Goal: Information Seeking & Learning: Learn about a topic

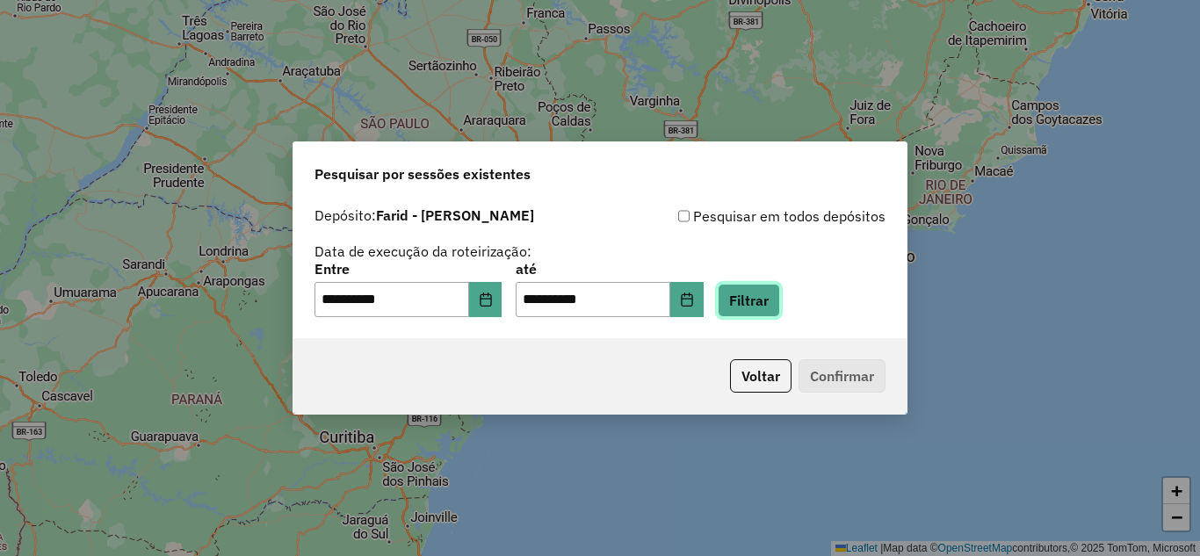
click at [780, 302] on button "Filtrar" at bounding box center [748, 300] width 62 height 33
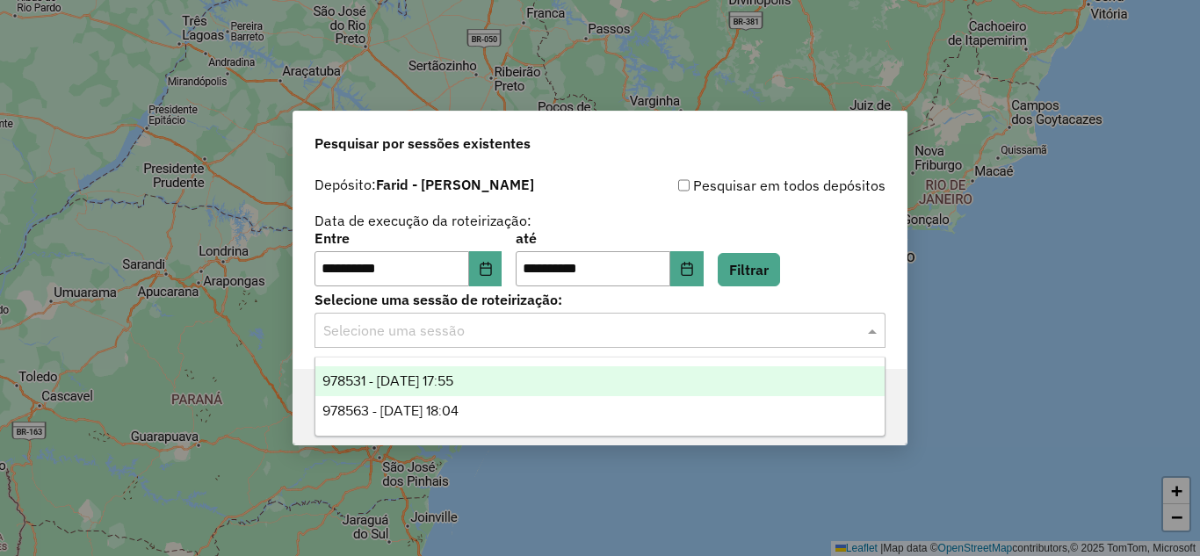
click at [414, 333] on input "text" at bounding box center [582, 331] width 518 height 21
click at [421, 382] on span "978531 - 13/08/2025 17:55" at bounding box center [387, 380] width 131 height 15
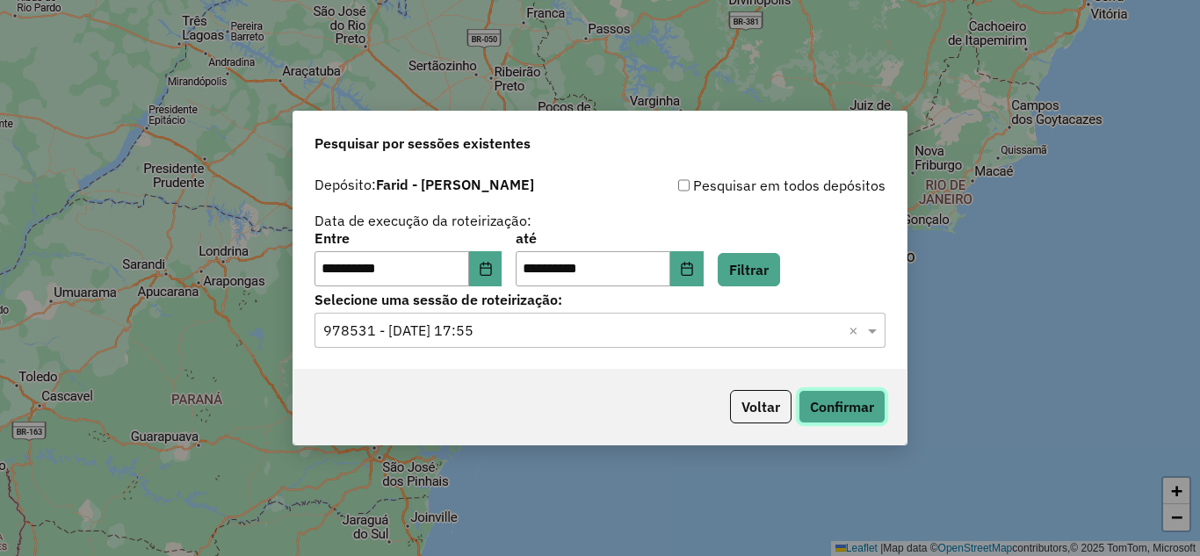
click at [829, 400] on button "Confirmar" at bounding box center [841, 406] width 87 height 33
click at [614, 313] on div "Selecione uma sessão × 978531 - 13/08/2025 17:55 ×" at bounding box center [599, 330] width 571 height 35
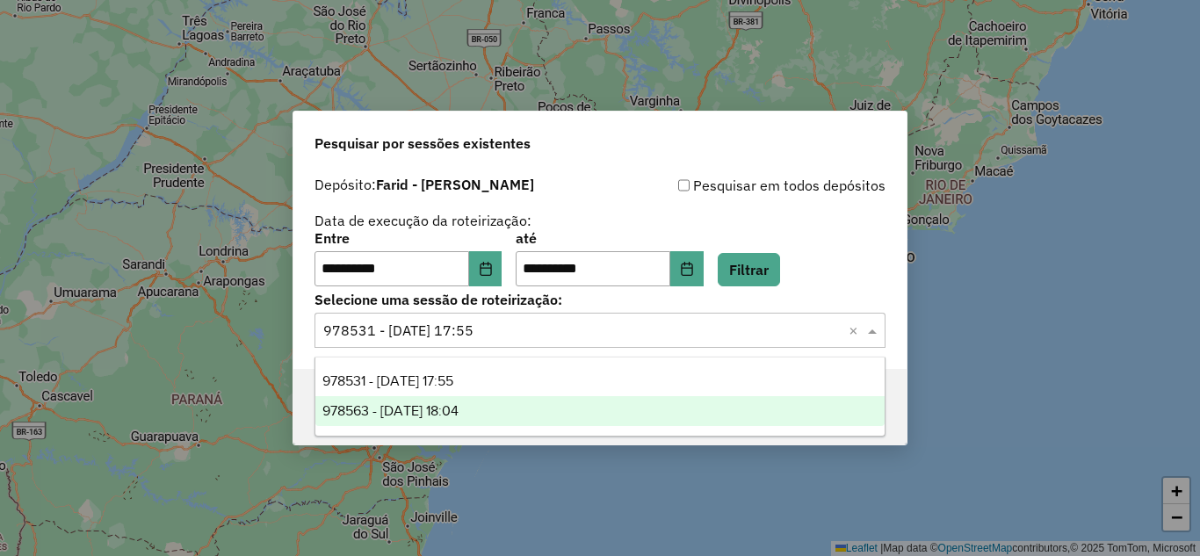
click at [515, 420] on div "978563 - 13/08/2025 18:04" at bounding box center [599, 411] width 569 height 30
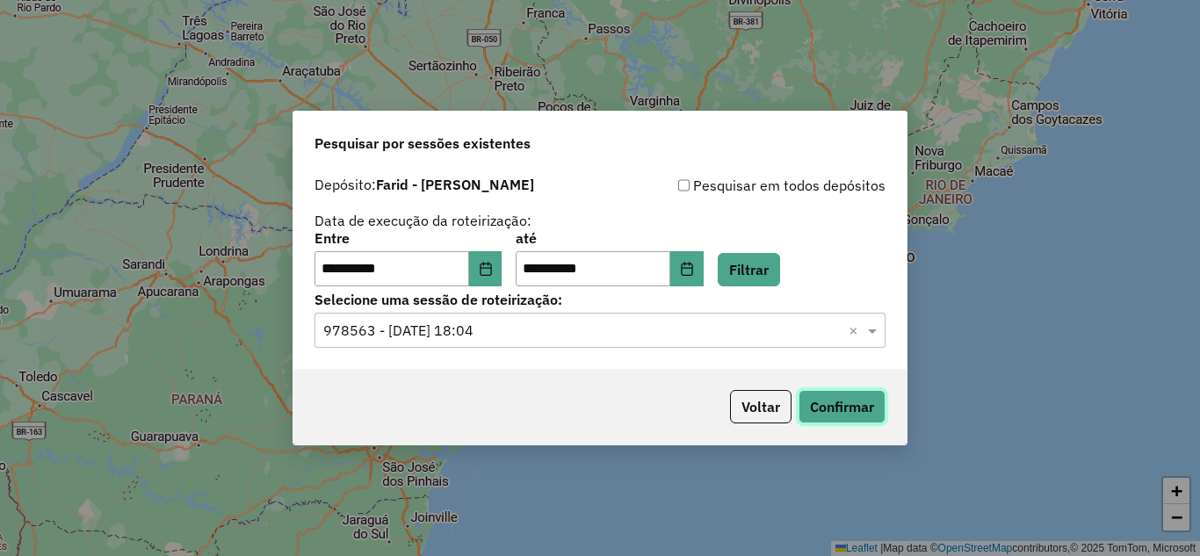
click at [845, 400] on button "Confirmar" at bounding box center [841, 406] width 87 height 33
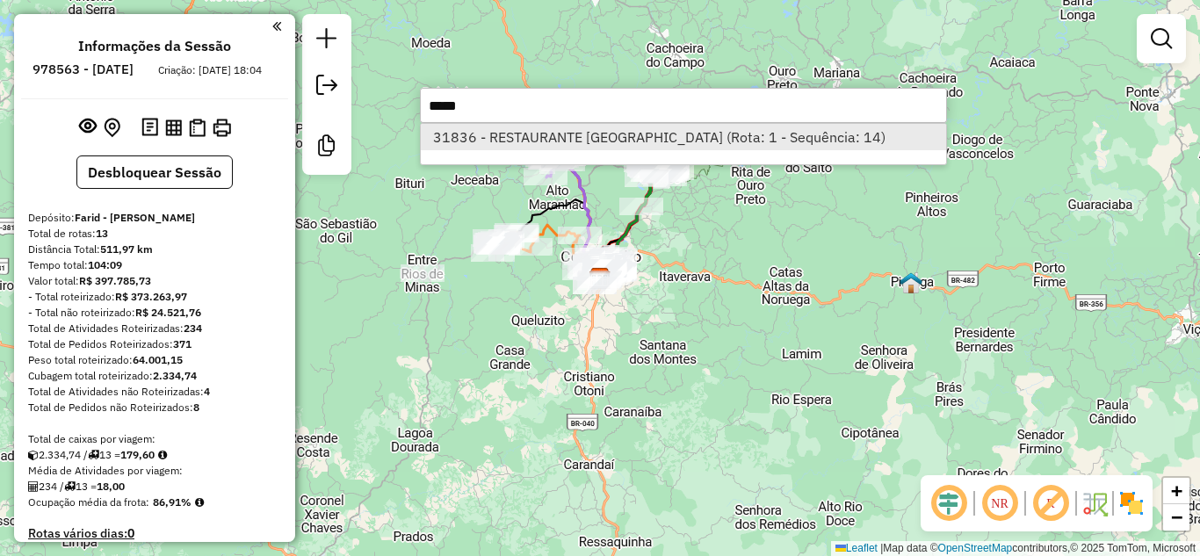
type input "*****"
click at [606, 143] on li "31836 - RESTAURANTE [GEOGRAPHIC_DATA] (Rota: 1 - Sequência: 14)" at bounding box center [683, 137] width 525 height 26
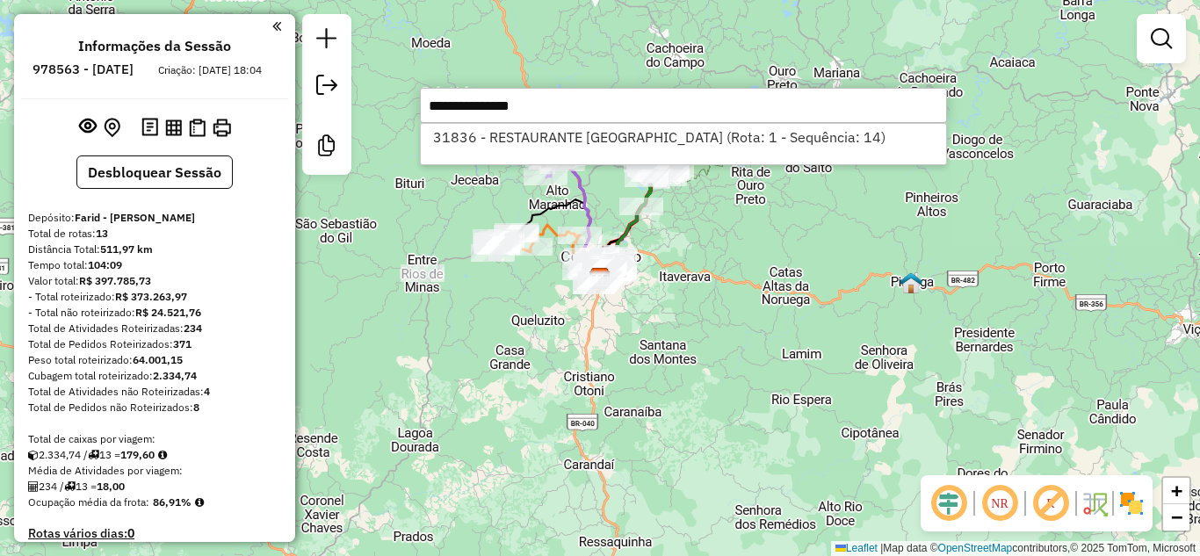
select select "**********"
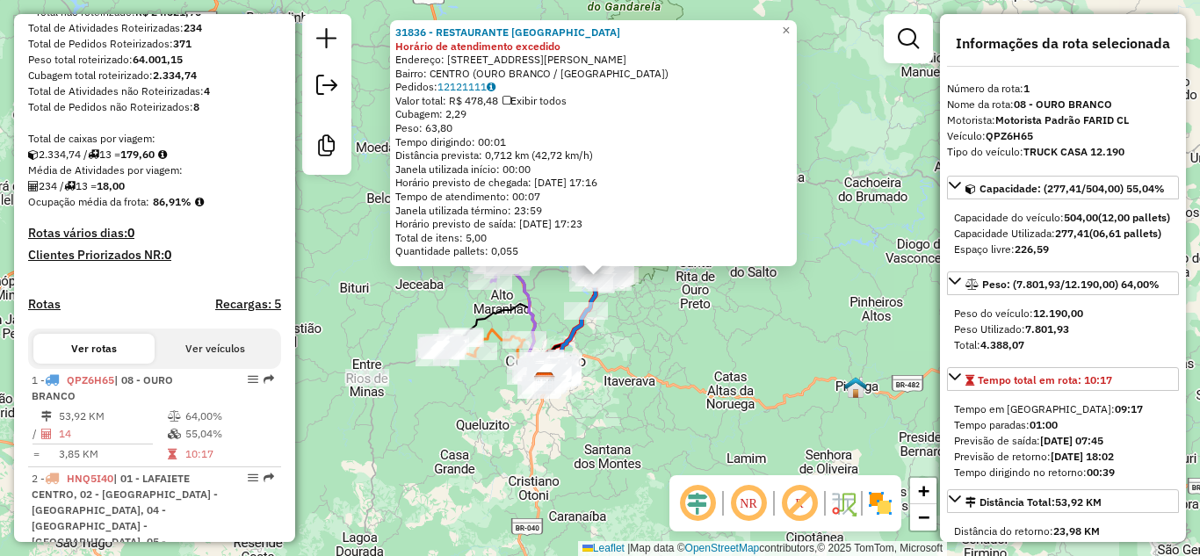
scroll to position [671, 0]
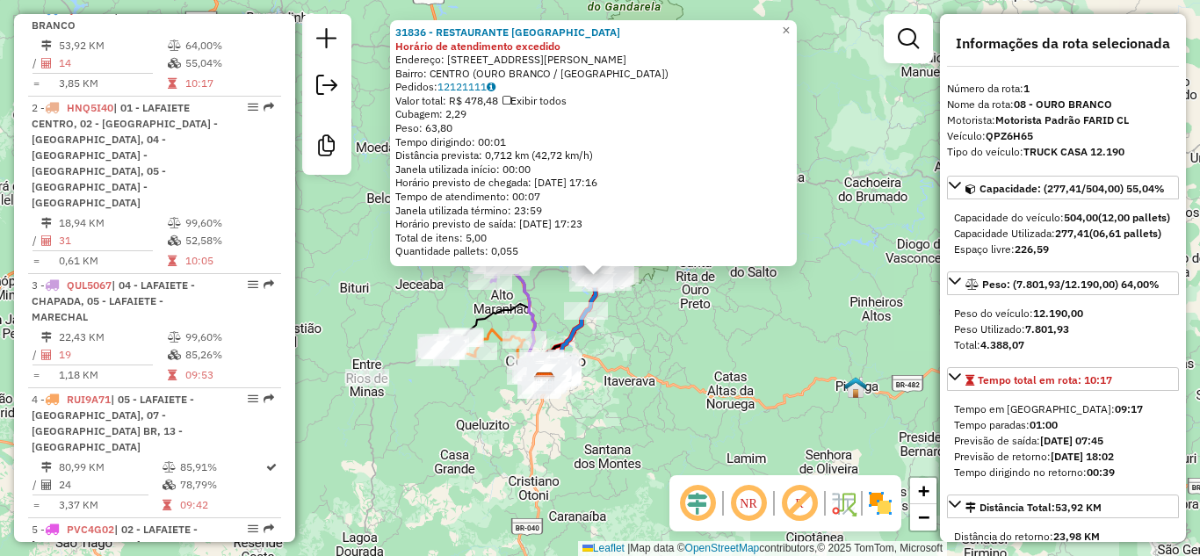
drag, startPoint x: 544, startPoint y: 196, endPoint x: 515, endPoint y: 196, distance: 29.0
click at [515, 196] on div "31836 - RESTAURANTE [GEOGRAPHIC_DATA] de atendimento excedido Endereço: [STREET…" at bounding box center [593, 141] width 396 height 233
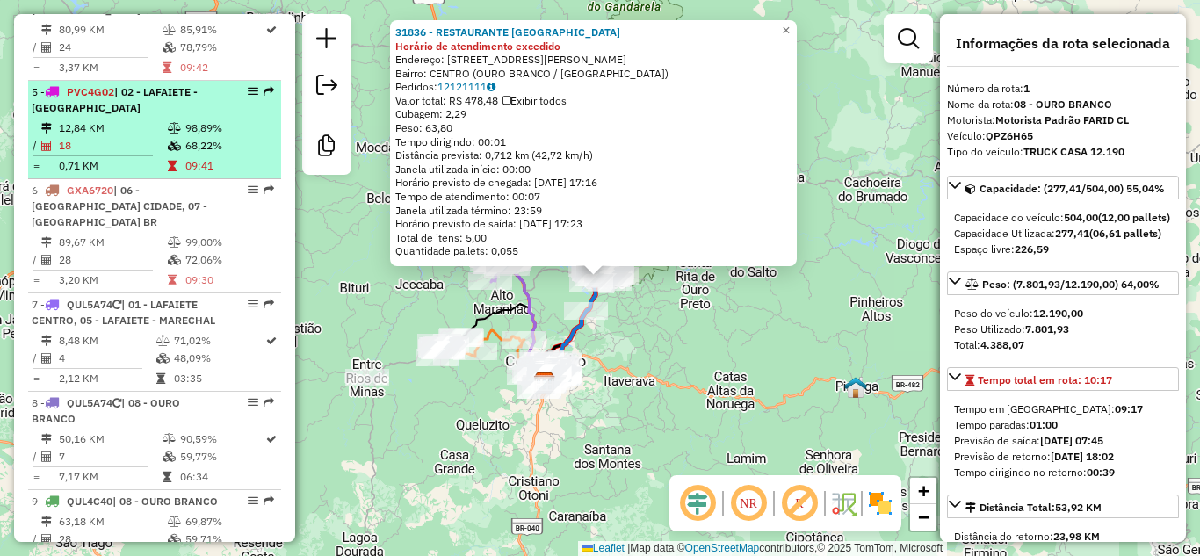
scroll to position [1110, 0]
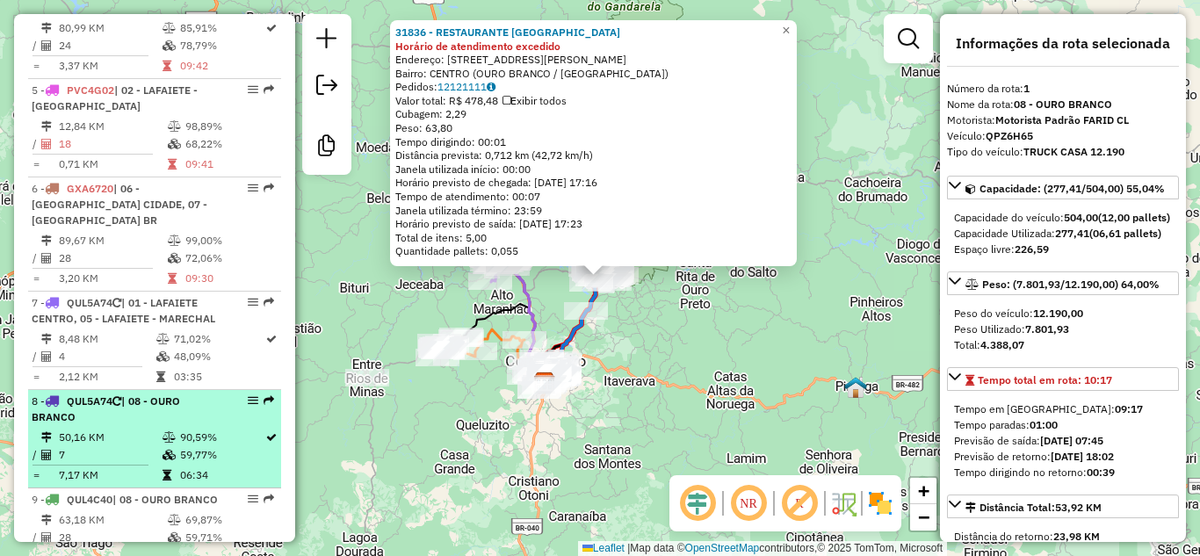
click at [131, 446] on td "7" at bounding box center [110, 455] width 104 height 18
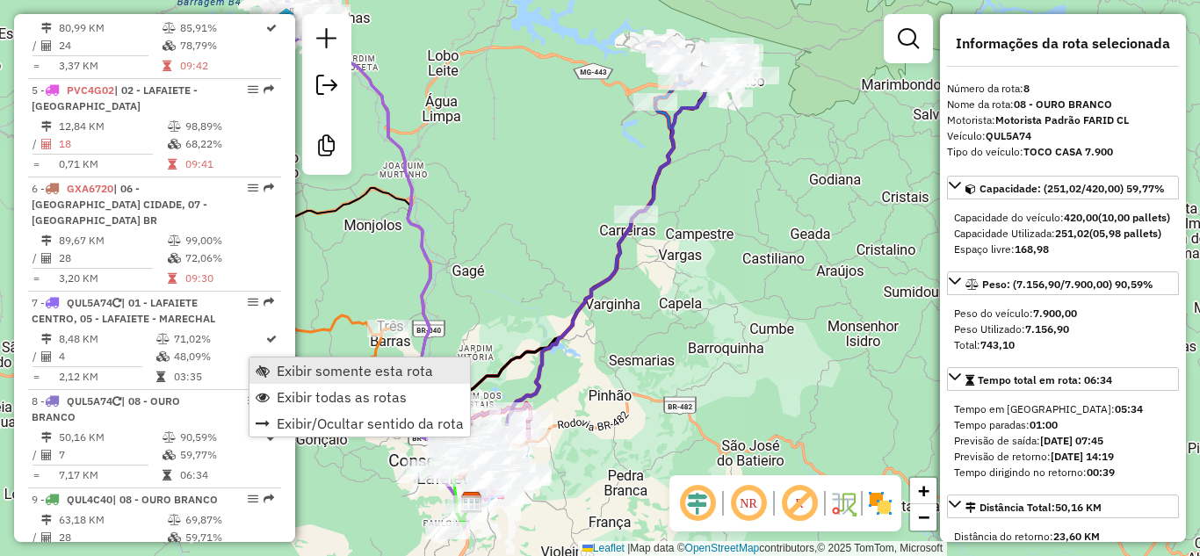
click at [283, 364] on span "Exibir somente esta rota" at bounding box center [355, 371] width 156 height 14
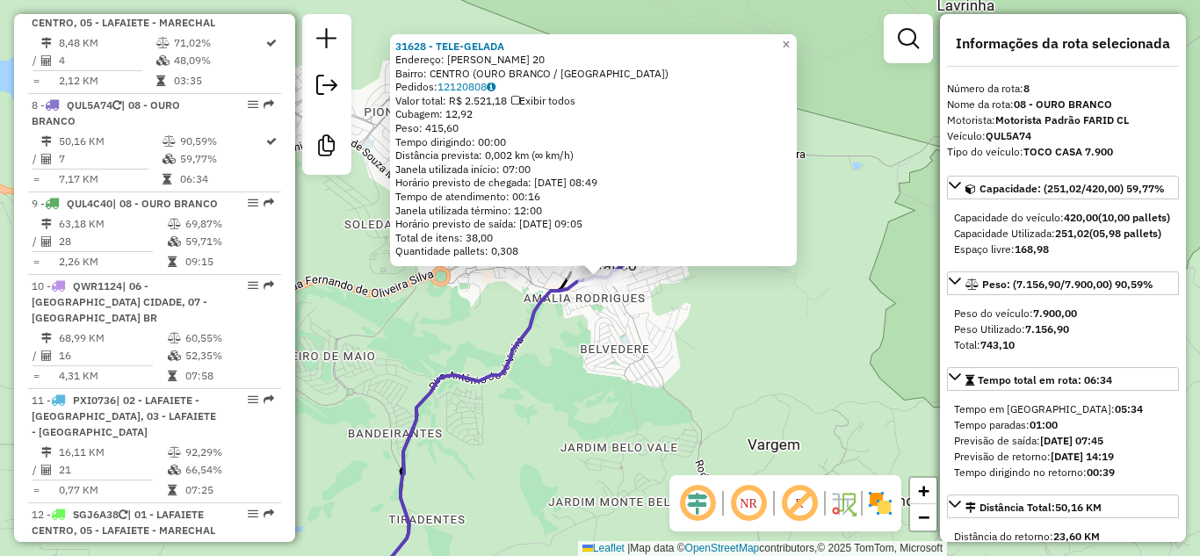
scroll to position [1438, 0]
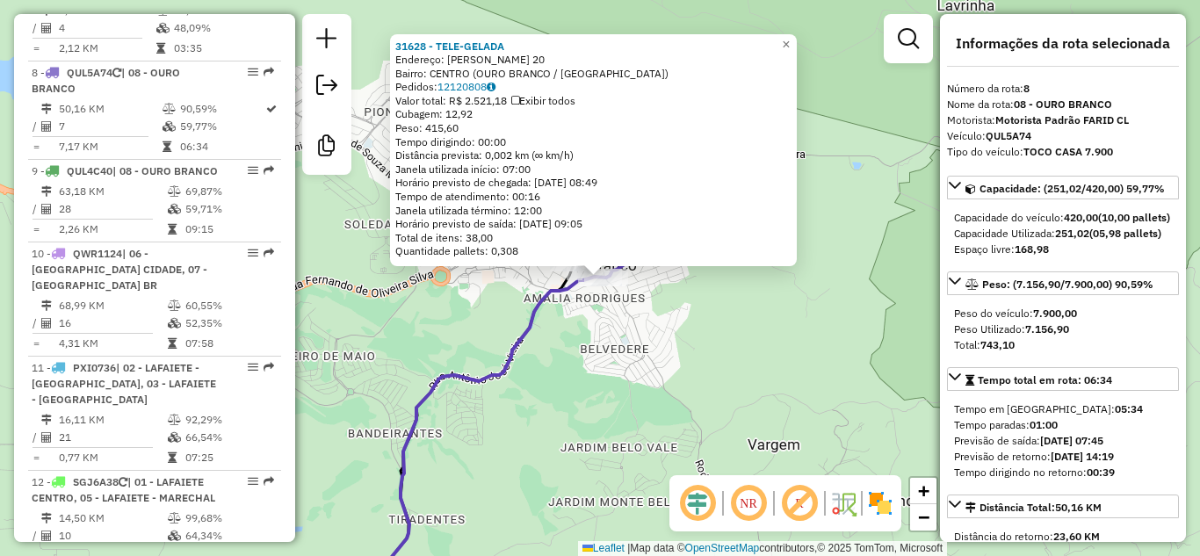
drag, startPoint x: 550, startPoint y: 199, endPoint x: 519, endPoint y: 197, distance: 30.8
click at [519, 197] on div "31628 - TELE-GELADA Endereço: [PERSON_NAME] DE MORAIS 20 Bairro: CENTRO (OURO B…" at bounding box center [593, 150] width 396 height 220
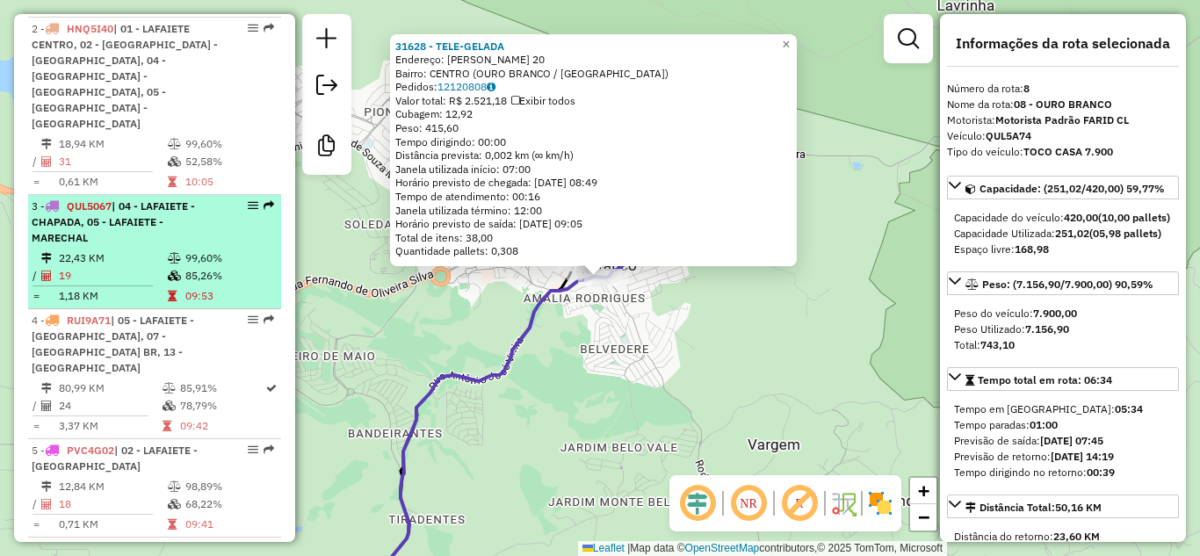
scroll to position [648, 0]
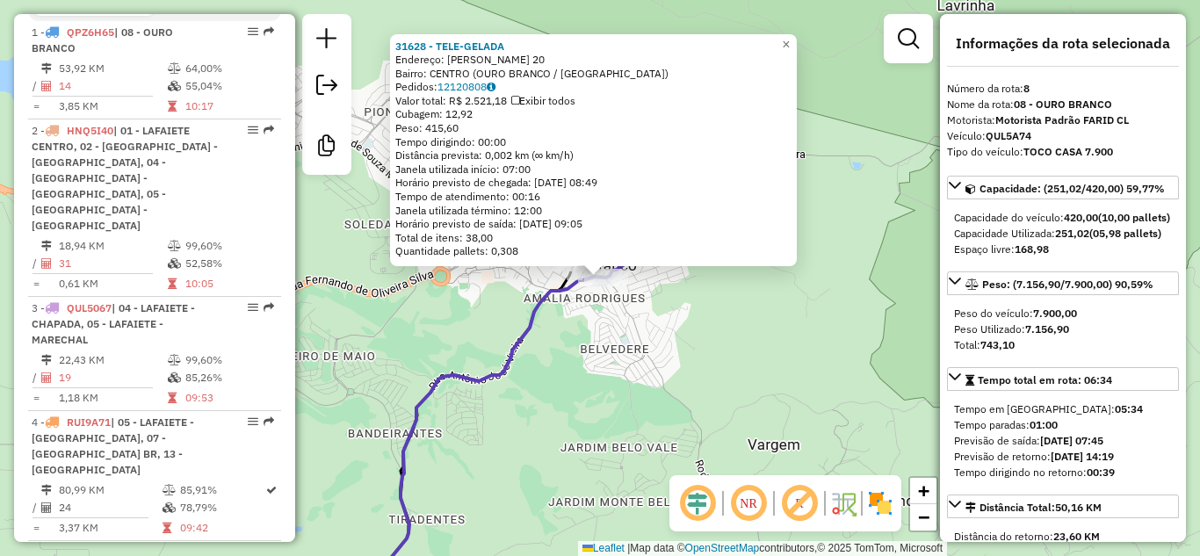
click at [124, 300] on div "3 - QUL5067 | 04 - LAFAIETE - CHAPADA, 05 - LAFAIETE - MARECHAL" at bounding box center [125, 323] width 186 height 47
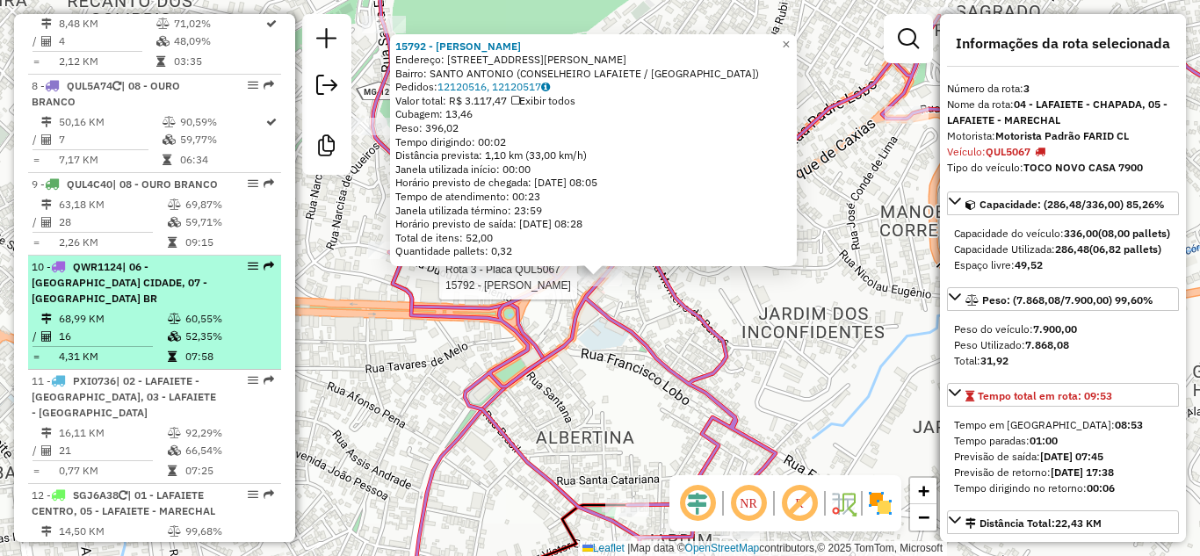
scroll to position [1426, 0]
click at [137, 270] on div "10 - QWR1124 | 06 - CONGONHAS CIDADE, 07 - [GEOGRAPHIC_DATA] BR" at bounding box center [125, 281] width 186 height 47
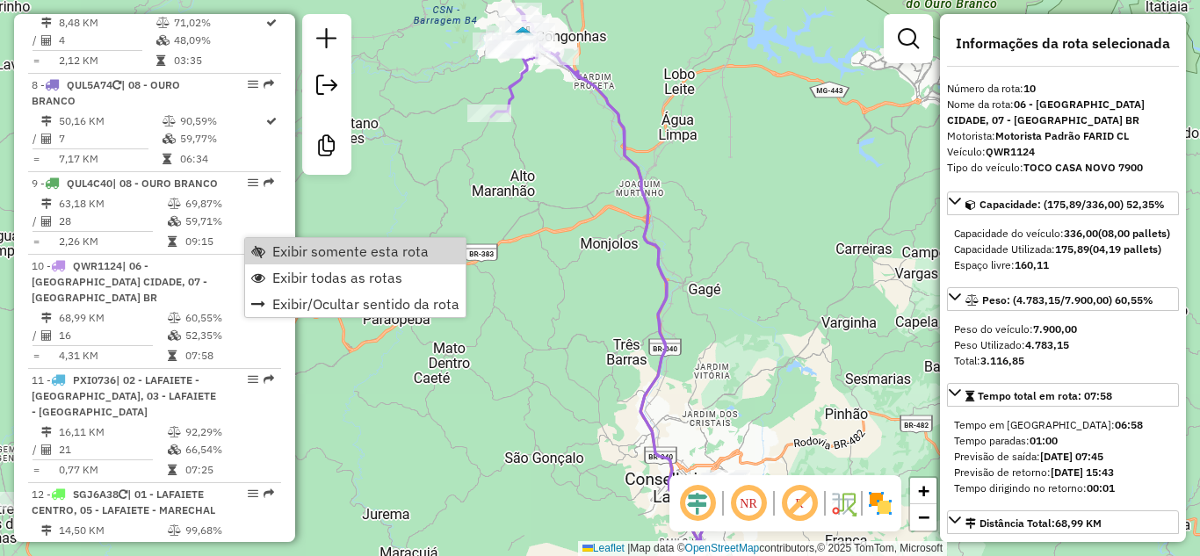
click at [594, 173] on div "Janela de atendimento Grade de atendimento Capacidade Transportadoras Veículos …" at bounding box center [600, 278] width 1200 height 556
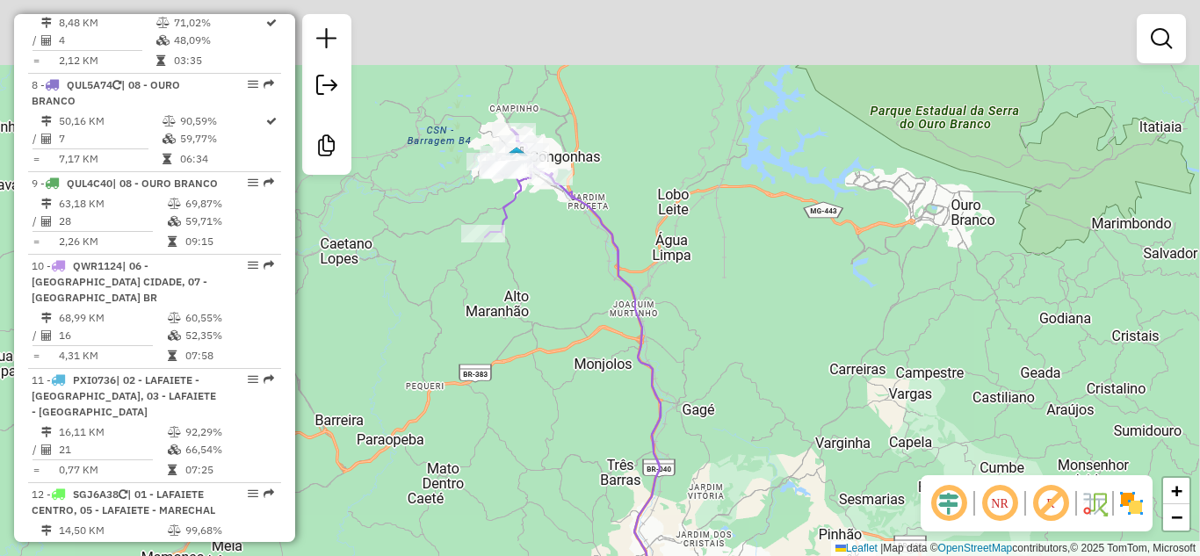
drag, startPoint x: 564, startPoint y: 230, endPoint x: 536, endPoint y: 205, distance: 37.9
click at [563, 235] on div "Janela de atendimento Grade de atendimento Capacidade Transportadoras Veículos …" at bounding box center [600, 278] width 1200 height 556
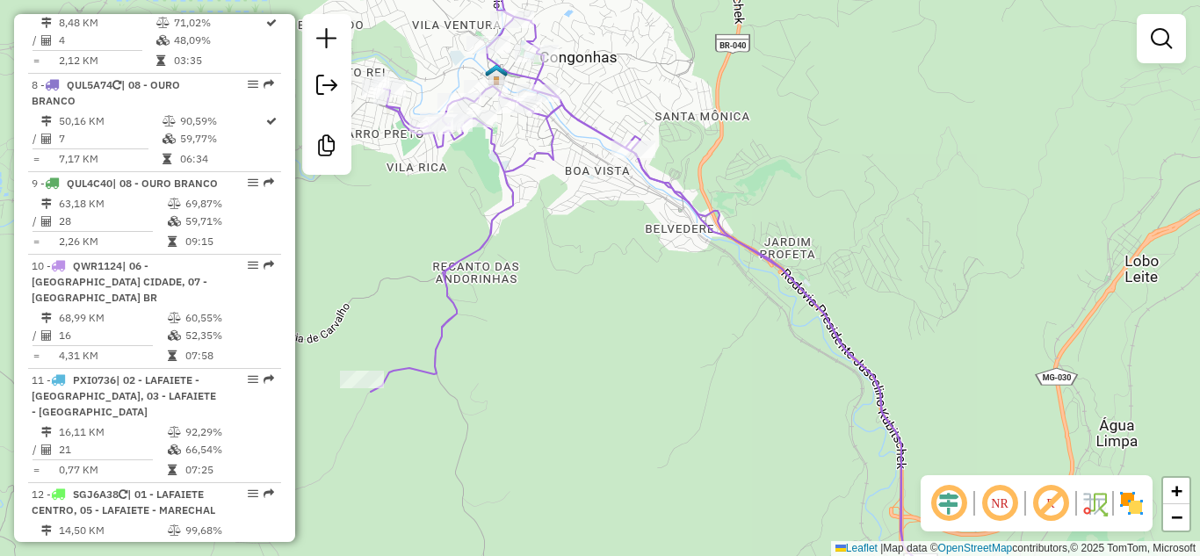
drag, startPoint x: 532, startPoint y: 177, endPoint x: 548, endPoint y: 211, distance: 36.9
click at [548, 213] on div "Janela de atendimento Grade de atendimento Capacidade Transportadoras Veículos …" at bounding box center [600, 278] width 1200 height 556
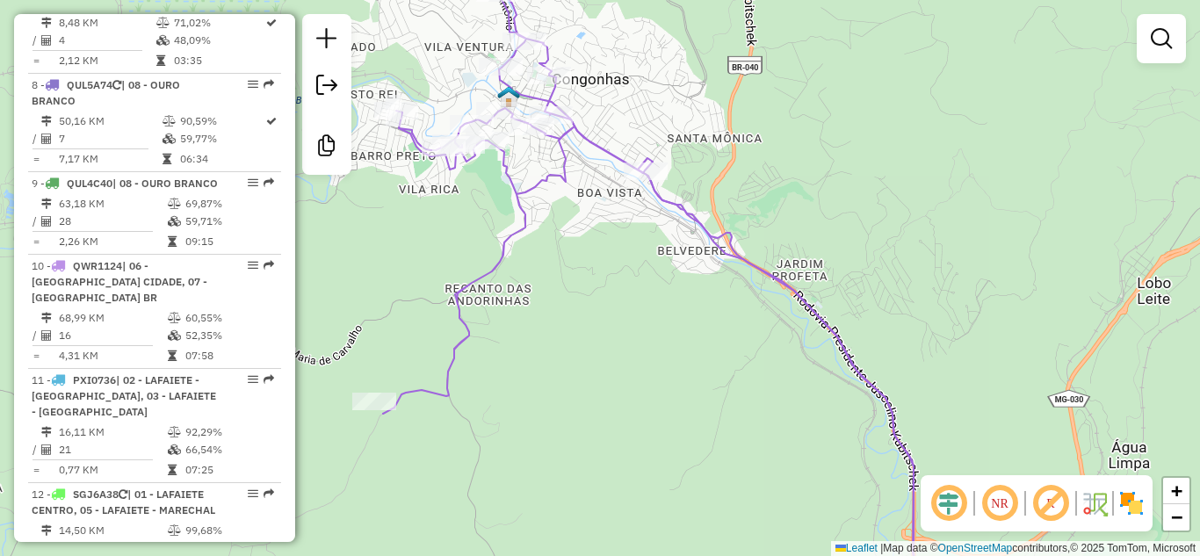
drag, startPoint x: 530, startPoint y: 191, endPoint x: 614, endPoint y: 272, distance: 116.8
click at [621, 303] on div "Janela de atendimento Grade de atendimento Capacidade Transportadoras Veículos …" at bounding box center [600, 278] width 1200 height 556
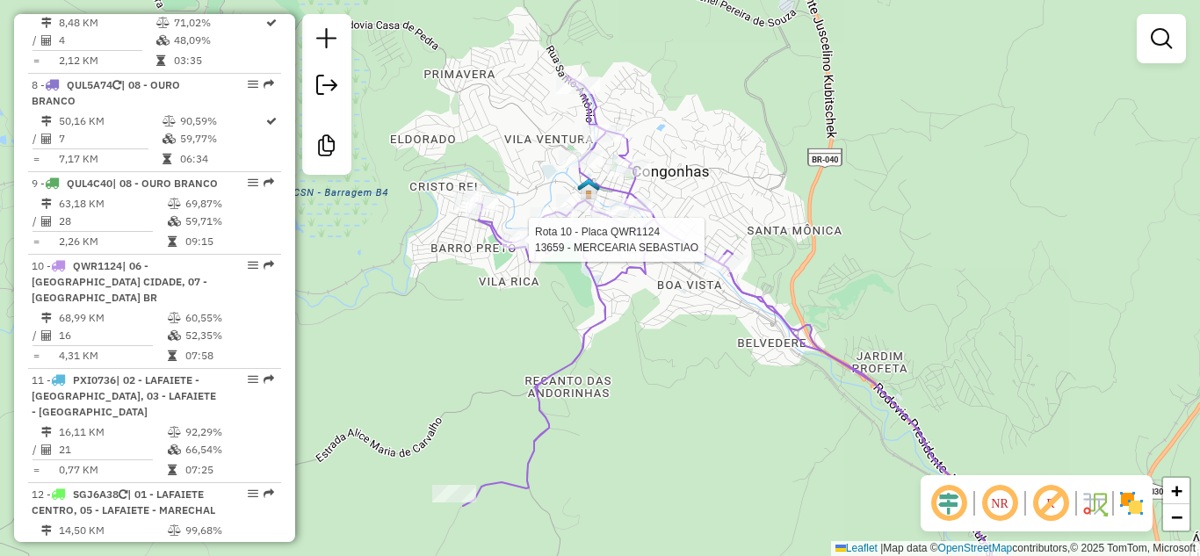
select select "**********"
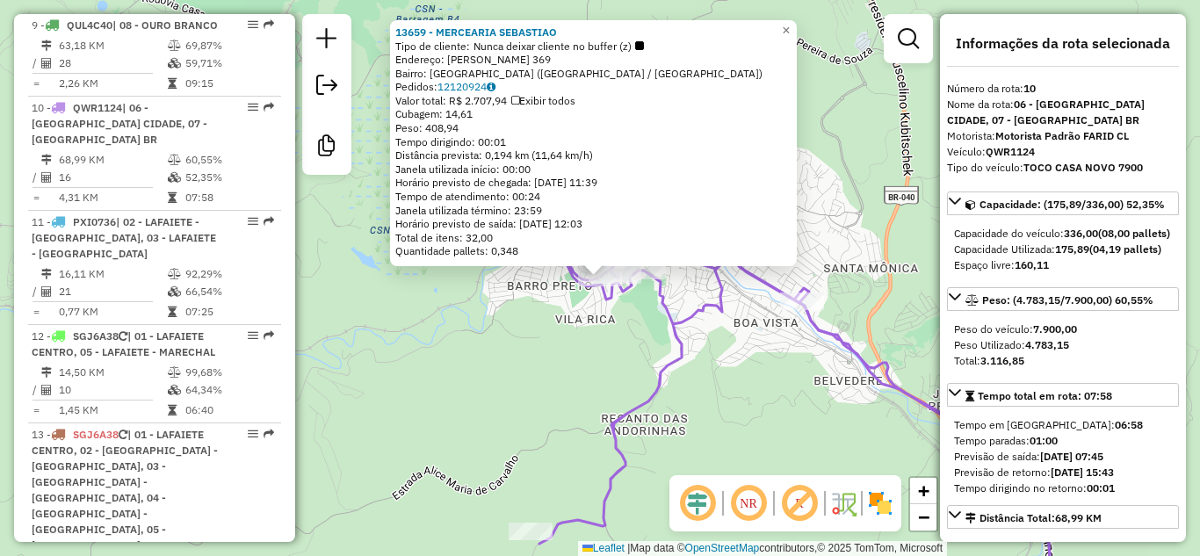
scroll to position [1635, 0]
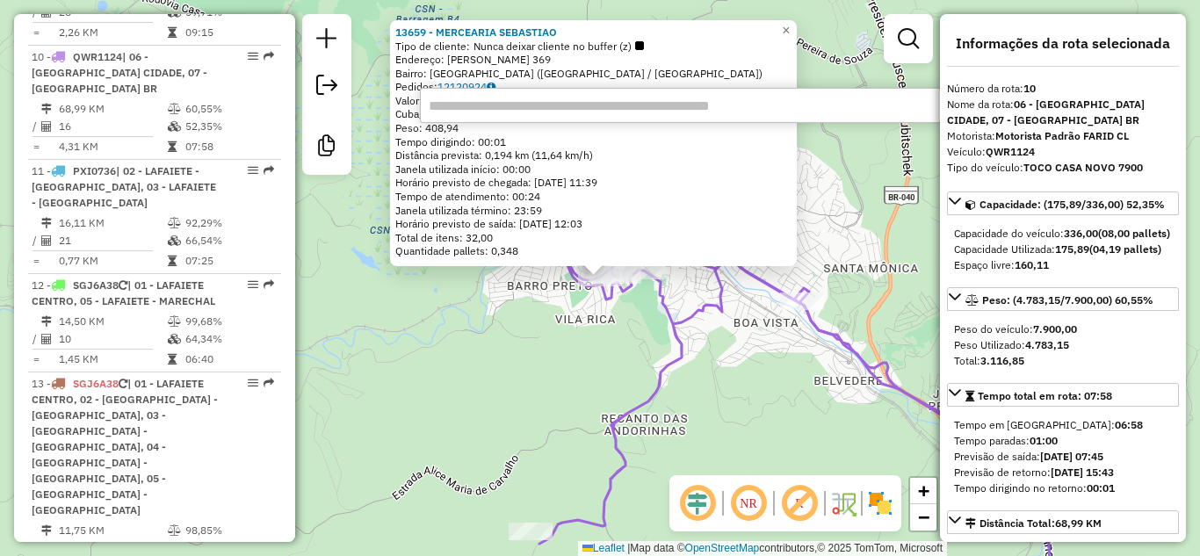
type input "*"
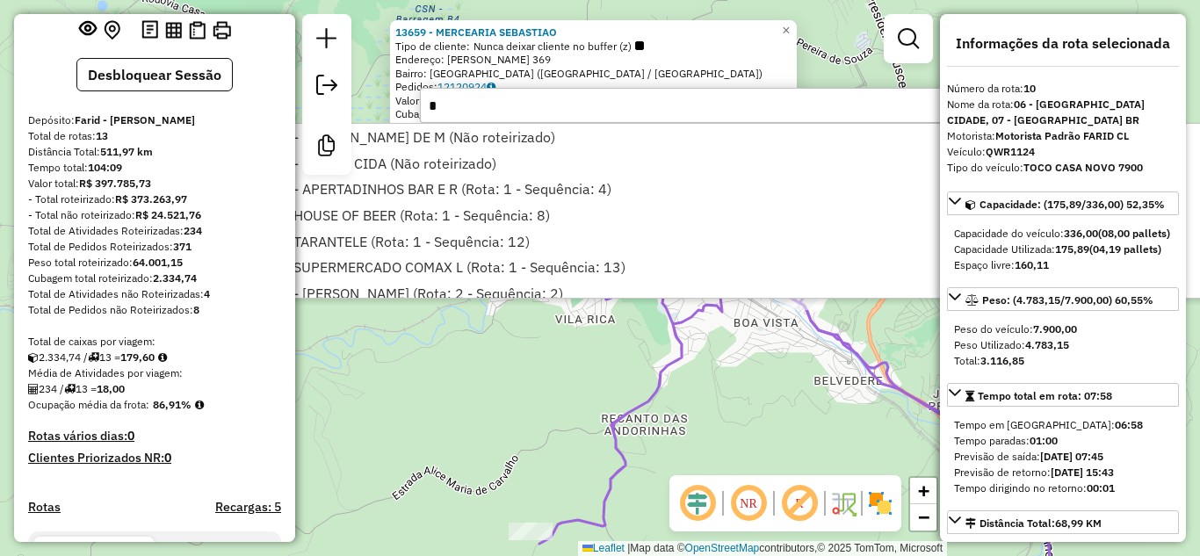
scroll to position [0, 0]
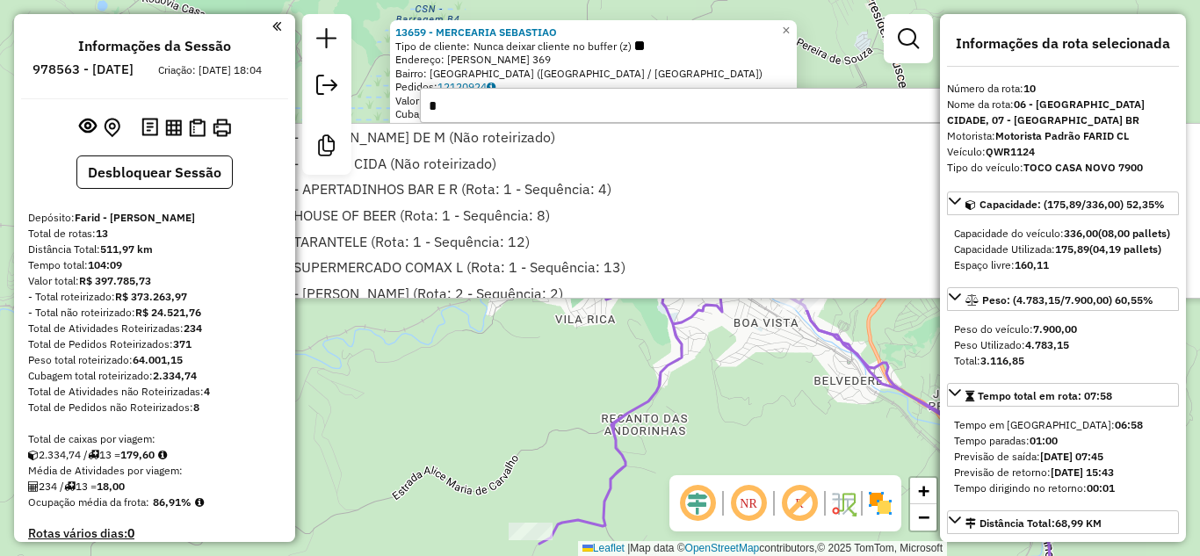
type input "*"
click at [276, 23] on div "Informações da Sessão 978563 - [DATE] Criação: [DATE] 18:04 Desbloquear Sessão …" at bounding box center [154, 278] width 281 height 528
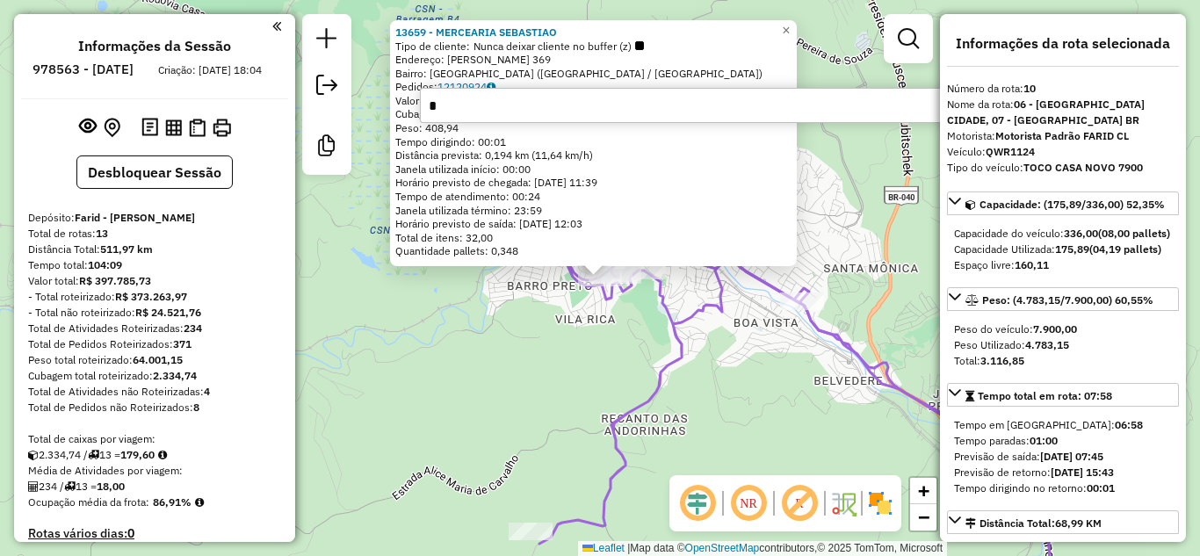
click at [272, 27] on em at bounding box center [276, 26] width 9 height 16
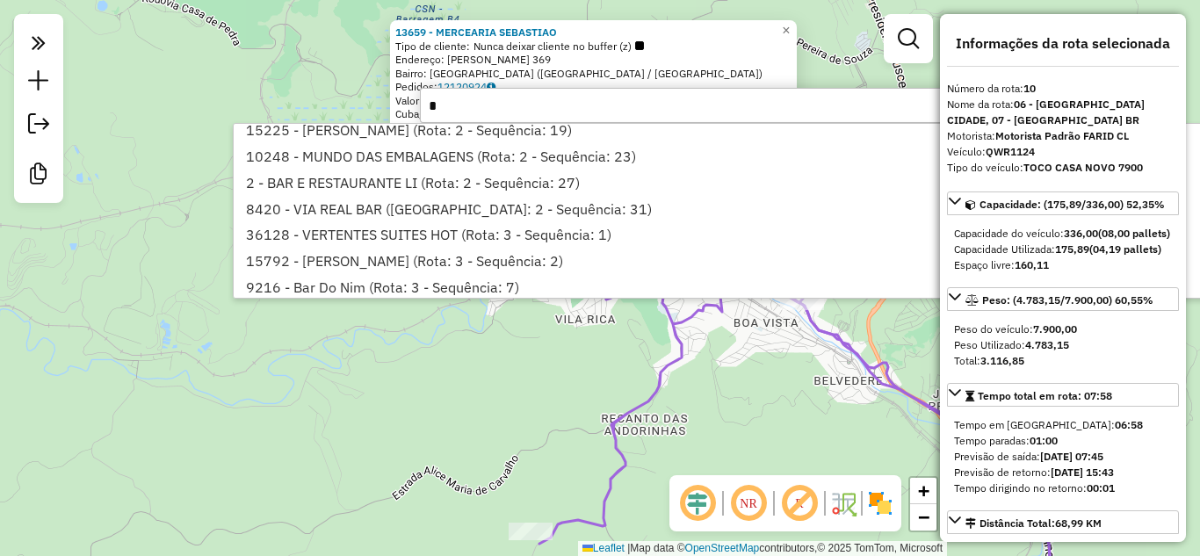
scroll to position [351, 0]
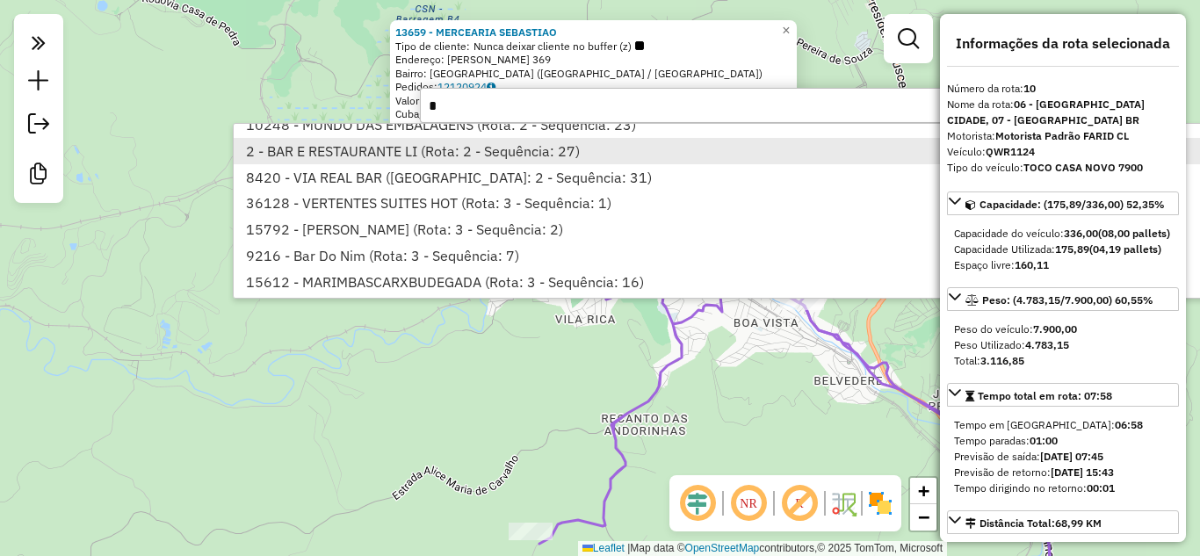
type input "*"
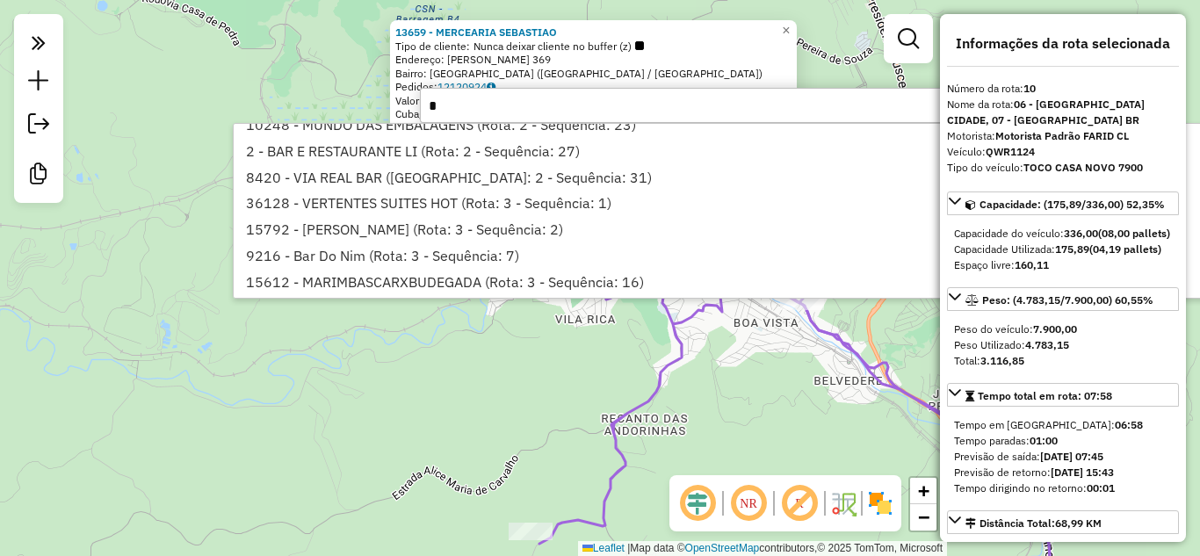
click at [371, 157] on li "2 - BAR E RESTAURANTE LI (Rota: 2 - Sequência: 27)" at bounding box center [725, 151] width 983 height 26
